Goal: Task Accomplishment & Management: Complete application form

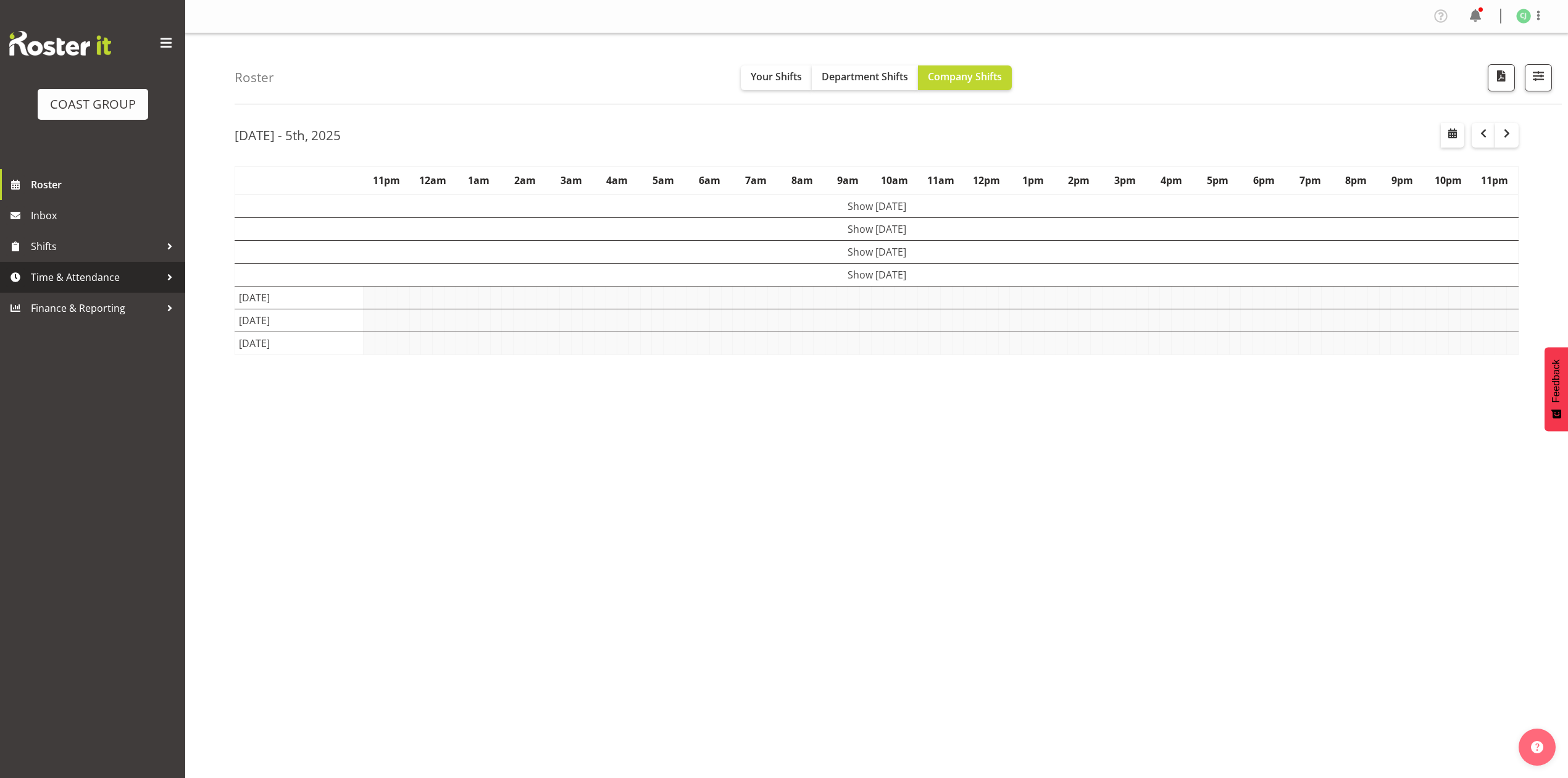
click at [114, 275] on span "Time & Attendance" at bounding box center [95, 277] width 129 height 18
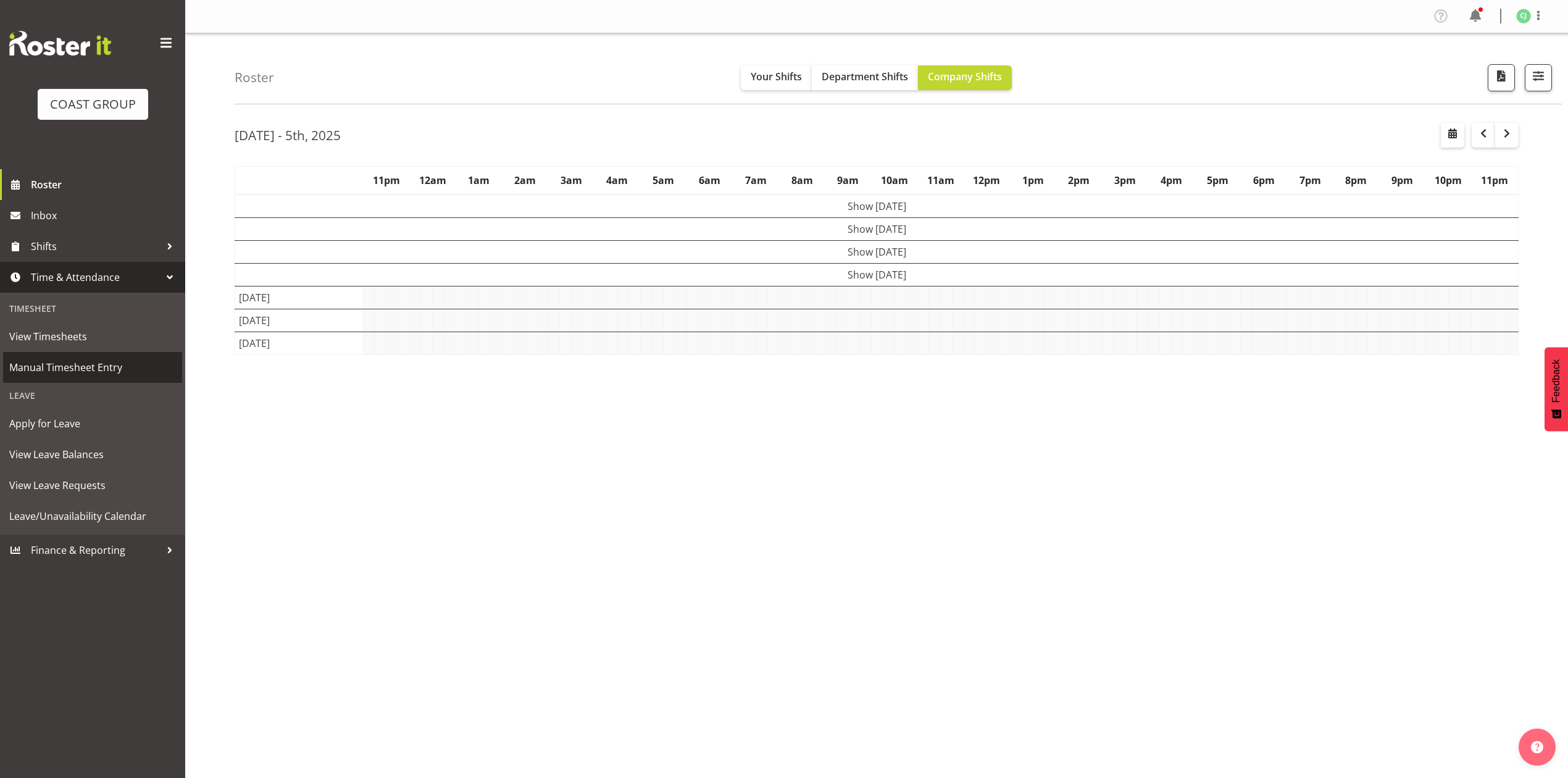
click at [70, 366] on span "Manual Timesheet Entry" at bounding box center [92, 367] width 166 height 18
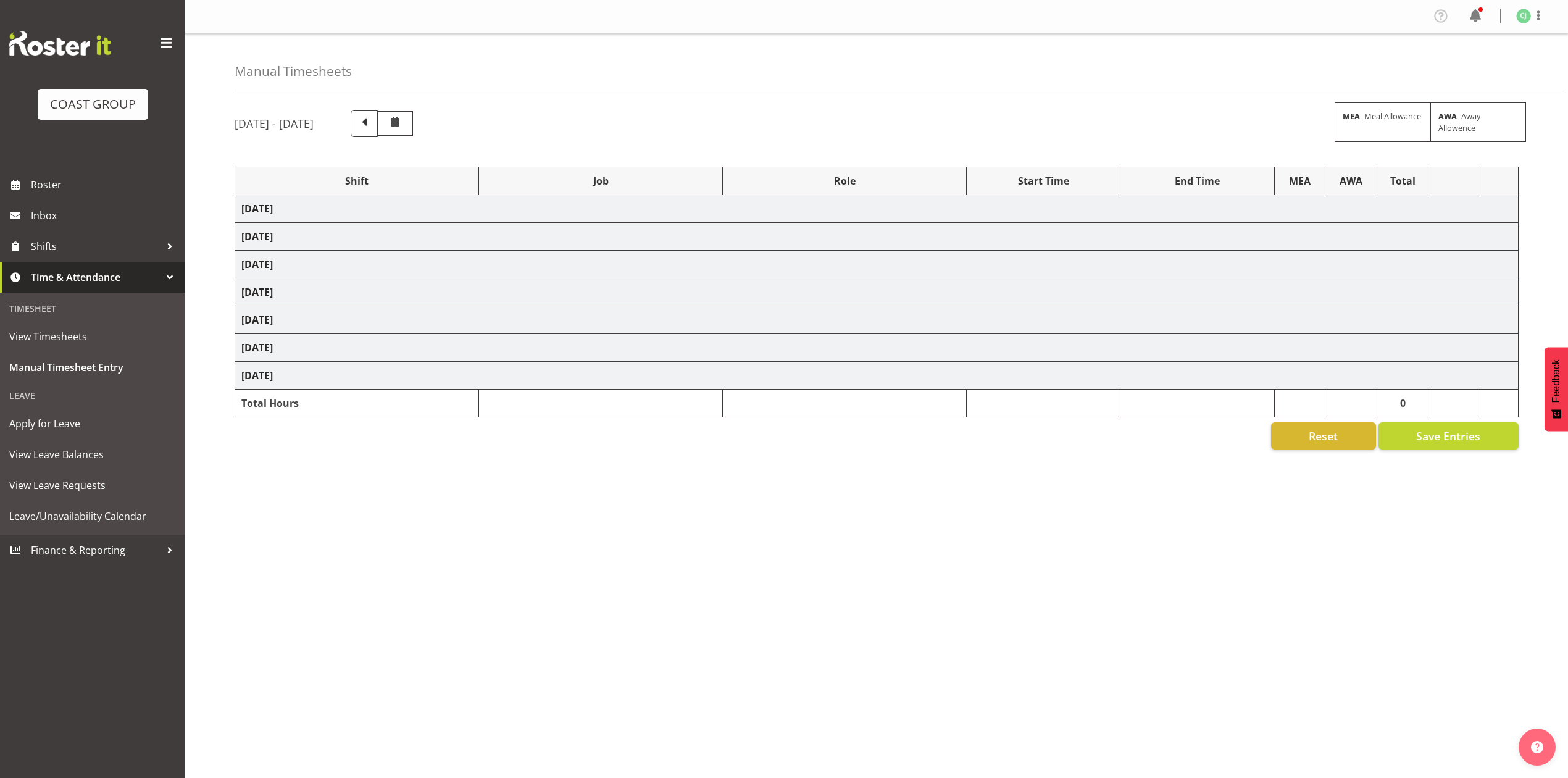
select select "8960"
select select "8654"
select select "10489"
select select "69"
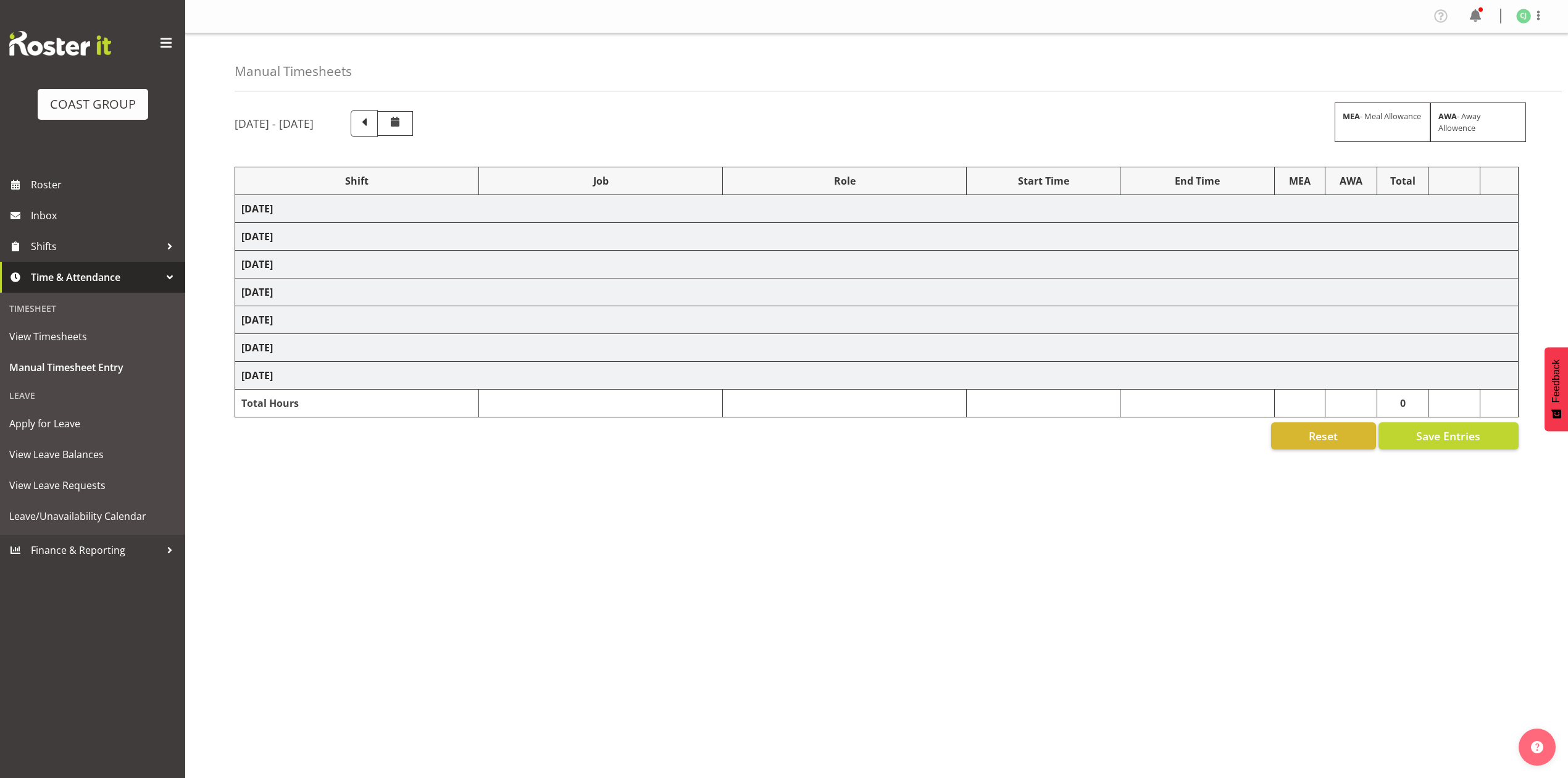
select select "8960"
select select "10038"
select select "8654"
select select "69"
select select "8655"
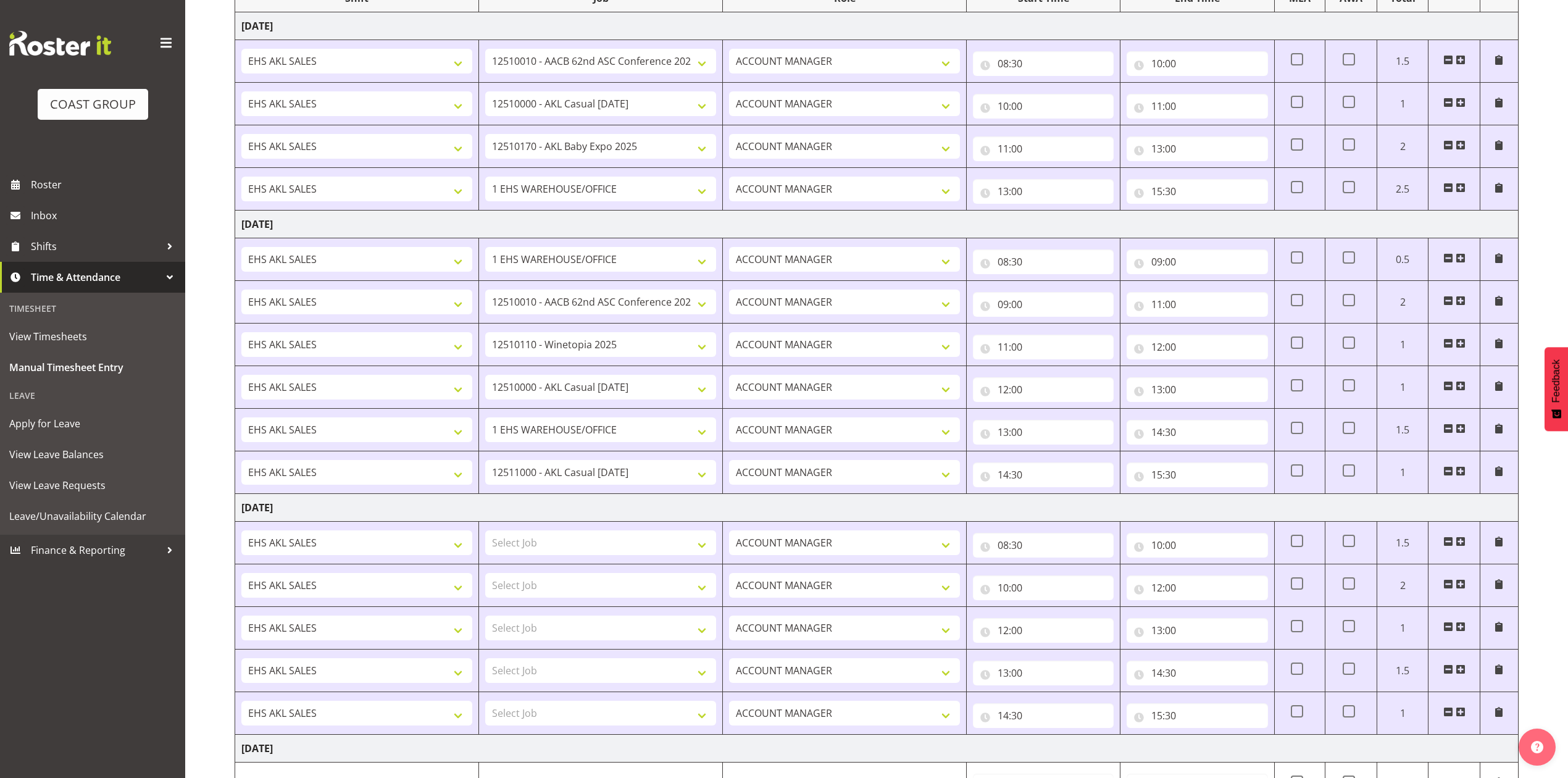
scroll to position [411, 0]
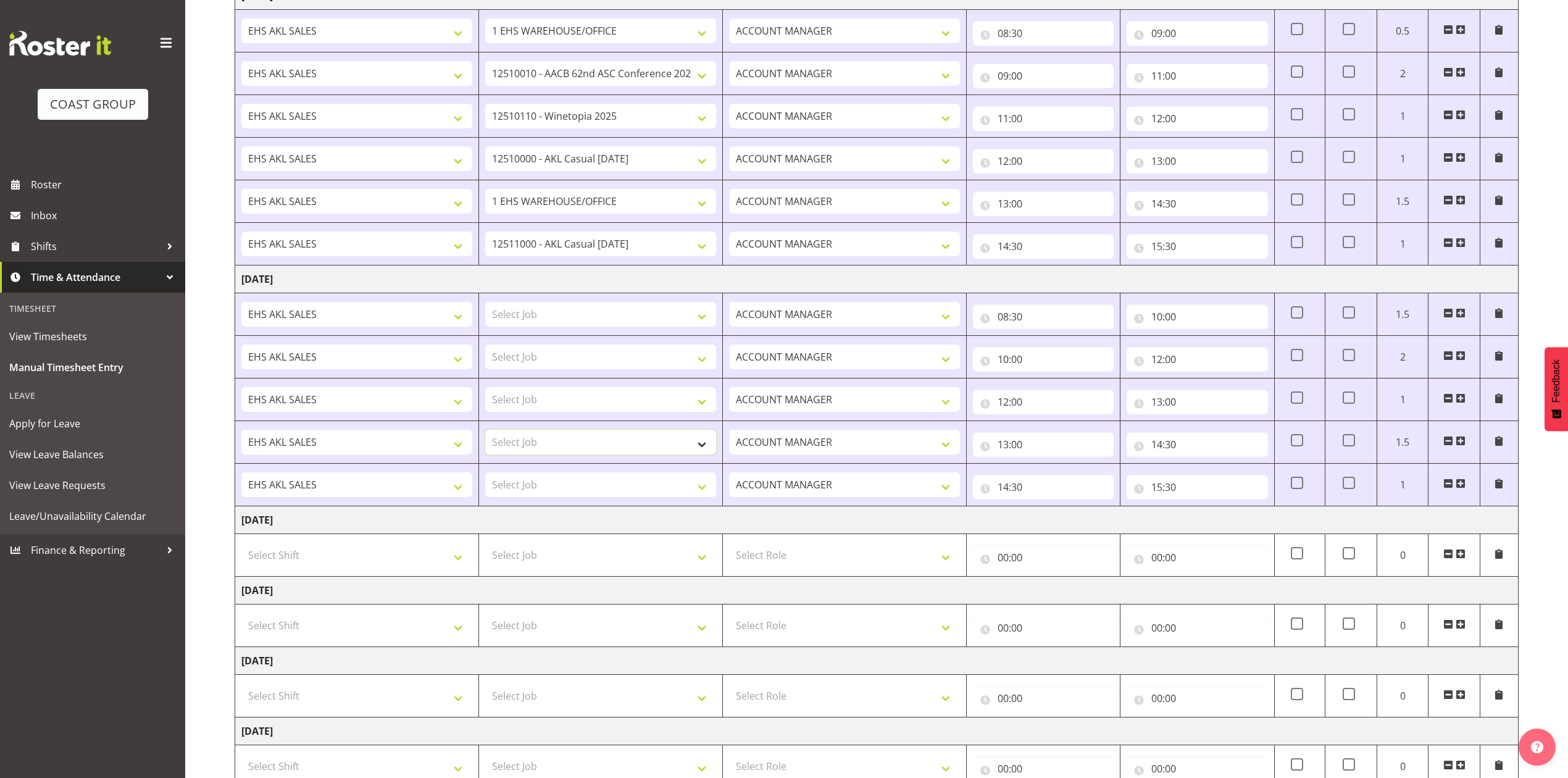
click at [616, 452] on select "Select Job 1 Carlton Events 1 Carlton Hamilton 1 Carlton Wellington 1 EHS WAREH…" at bounding box center [601, 442] width 231 height 25
select select "10489"
click at [485, 434] on select "Select Job 1 Carlton Events 1 Carlton Hamilton 1 Carlton Wellington 1 EHS WAREH…" at bounding box center [601, 442] width 231 height 25
click at [611, 490] on select "Select Job 1 Carlton Events 1 Carlton Hamilton 1 Carlton Wellington 1 EHS WAREH…" at bounding box center [601, 485] width 231 height 25
select select "69"
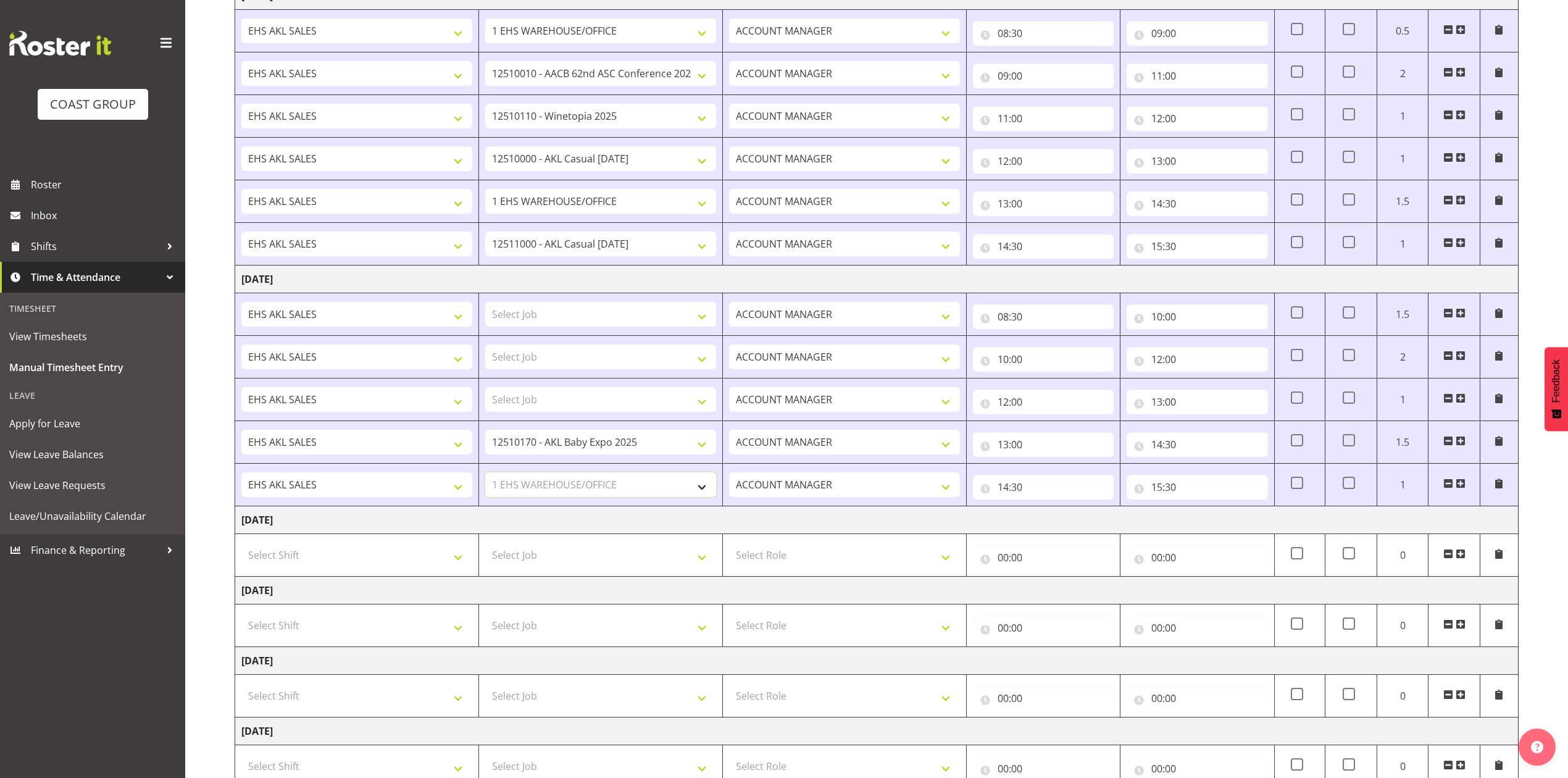
click at [485, 477] on select "Select Job 1 Carlton Events 1 Carlton Hamilton 1 Carlton Wellington 1 EHS WAREH…" at bounding box center [601, 485] width 231 height 25
click at [608, 314] on select "Select Job 1 Carlton Events 1 Carlton Hamilton 1 Carlton Wellington 1 EHS WAREH…" at bounding box center [601, 314] width 231 height 25
select select "69"
click at [485, 305] on select "Select Job 1 Carlton Events 1 Carlton Hamilton 1 Carlton Wellington 1 EHS WAREH…" at bounding box center [601, 314] width 231 height 25
click at [594, 354] on select "Select Job 1 Carlton Events 1 Carlton Hamilton 1 Carlton Wellington 1 EHS WAREH…" at bounding box center [601, 356] width 231 height 25
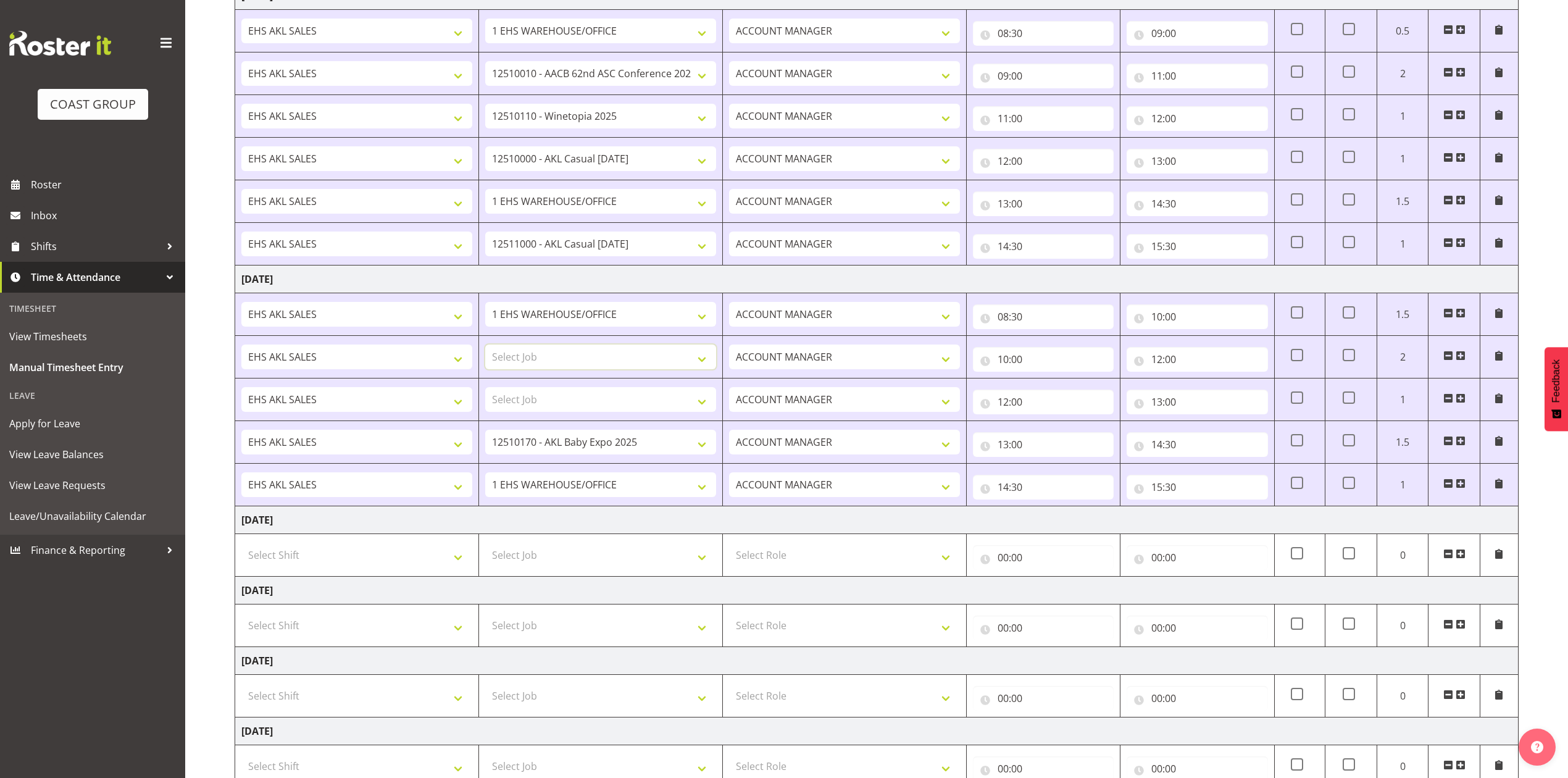
select select "10640"
